Goal: Information Seeking & Learning: Learn about a topic

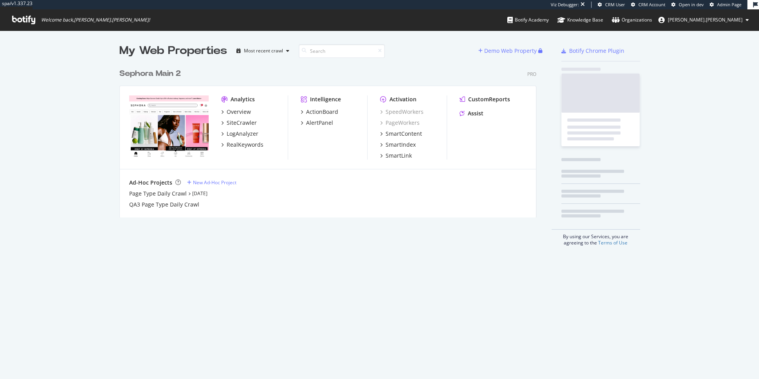
scroll to position [159, 423]
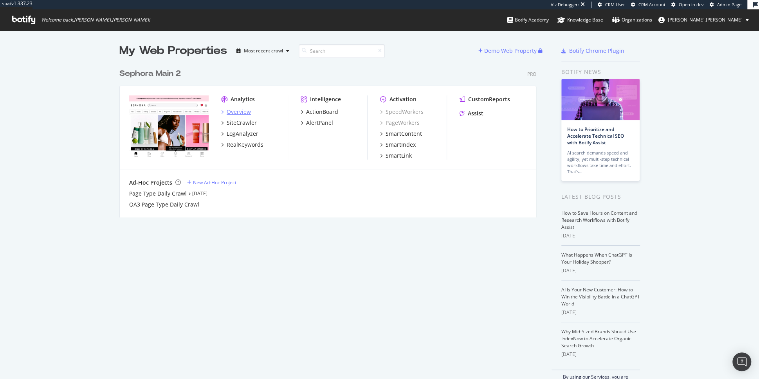
click at [232, 108] on div "Overview" at bounding box center [239, 112] width 24 height 8
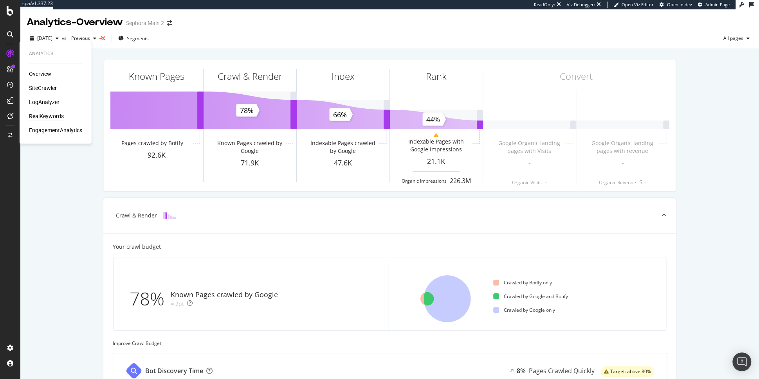
click at [44, 116] on div "RealKeywords" at bounding box center [46, 116] width 35 height 8
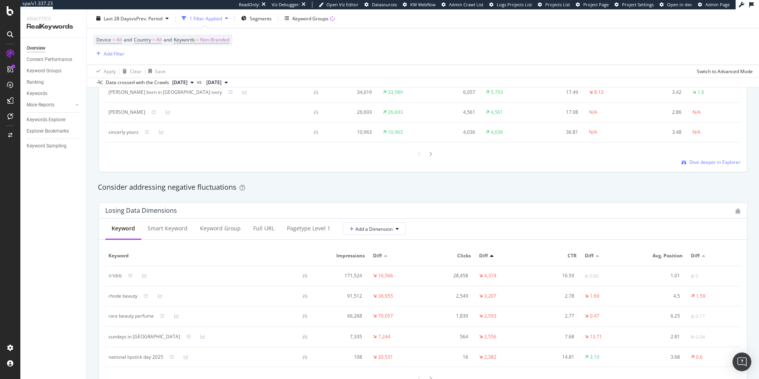
scroll to position [506, 0]
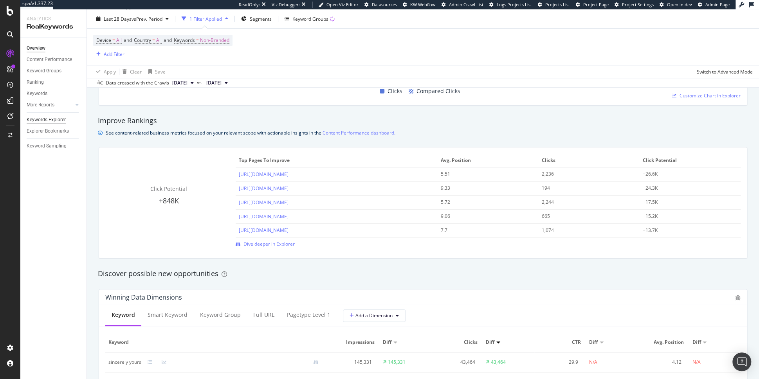
click at [54, 118] on div "Keywords Explorer" at bounding box center [46, 120] width 39 height 8
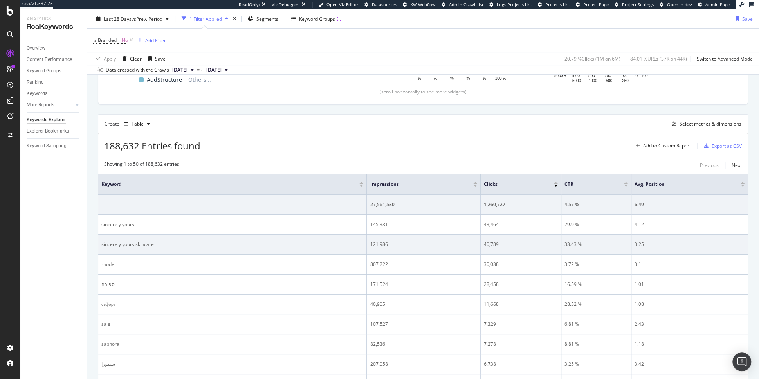
scroll to position [176, 0]
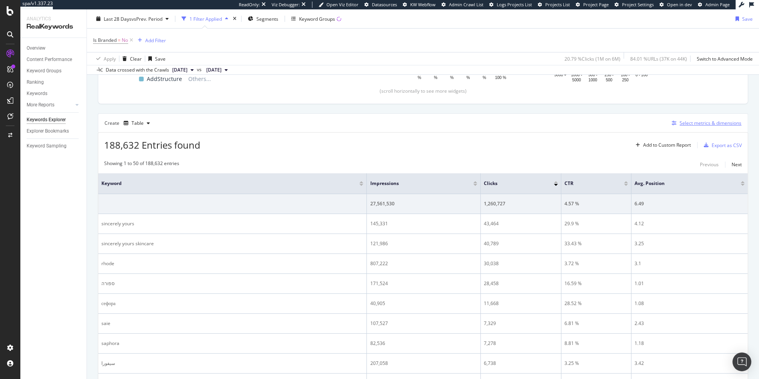
click at [690, 120] on div "Select metrics & dimensions" at bounding box center [710, 123] width 62 height 7
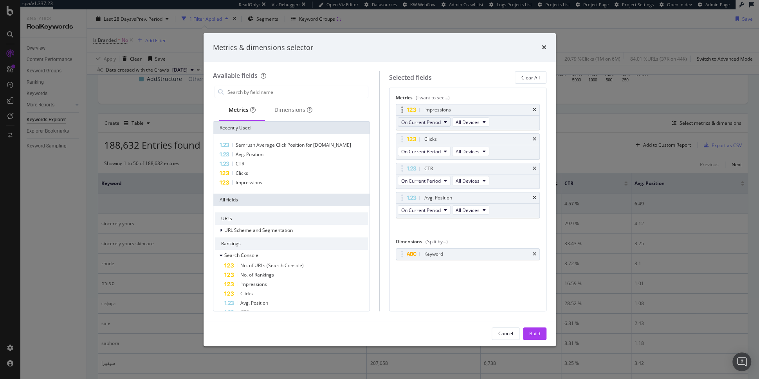
click at [423, 121] on span "On Current Period" at bounding box center [421, 122] width 40 height 7
click at [423, 152] on span "On Current Period" at bounding box center [421, 151] width 40 height 7
click at [425, 196] on span "Diff. between Periods - Percentage" at bounding box center [442, 194] width 76 height 7
click at [534, 333] on div "Build" at bounding box center [534, 333] width 11 height 7
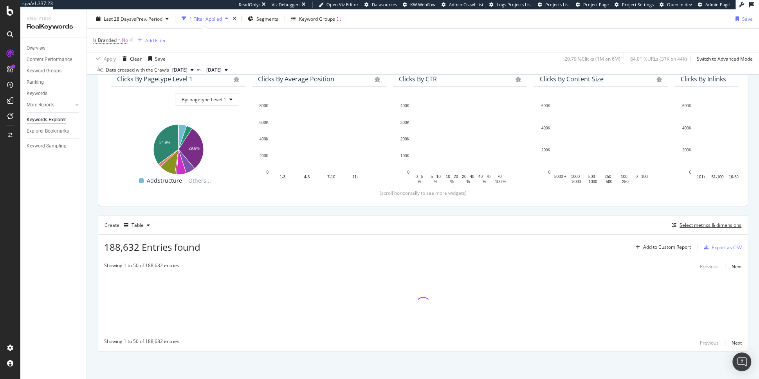
scroll to position [73, 0]
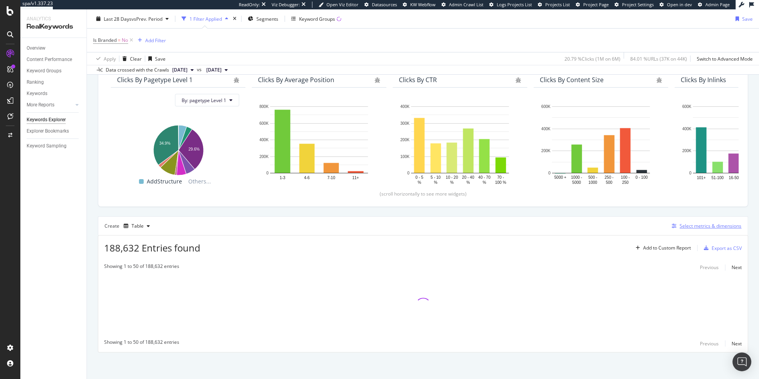
click at [702, 224] on div "Select metrics & dimensions" at bounding box center [710, 226] width 62 height 7
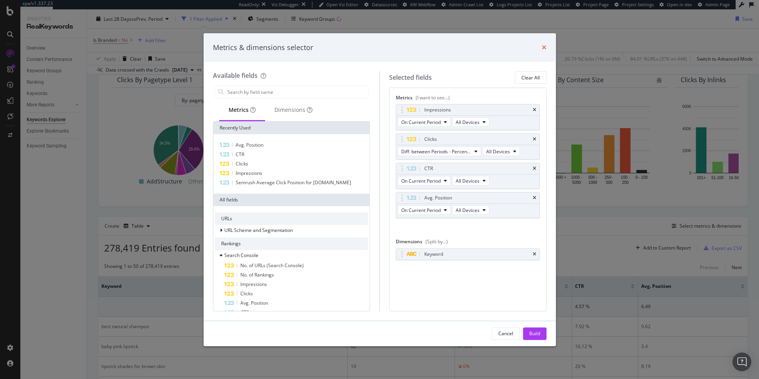
click at [544, 45] on icon "times" at bounding box center [544, 47] width 5 height 6
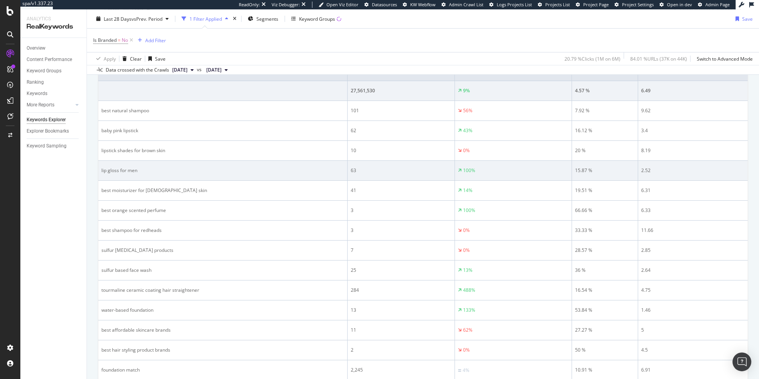
scroll to position [329, 0]
